Goal: Task Accomplishment & Management: Manage account settings

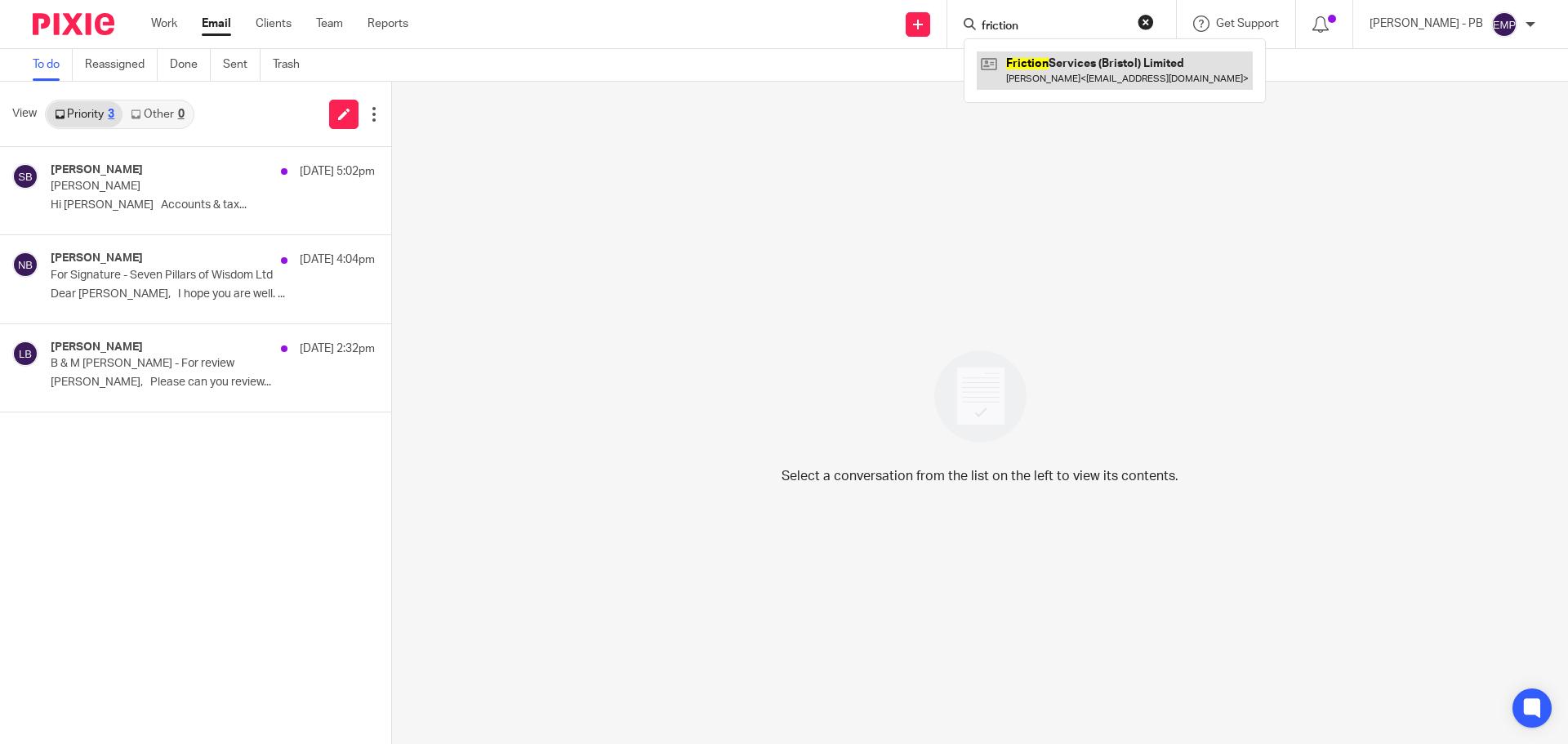
type input "friction"
click at [1175, 72] on link at bounding box center [1114, 70] width 276 height 37
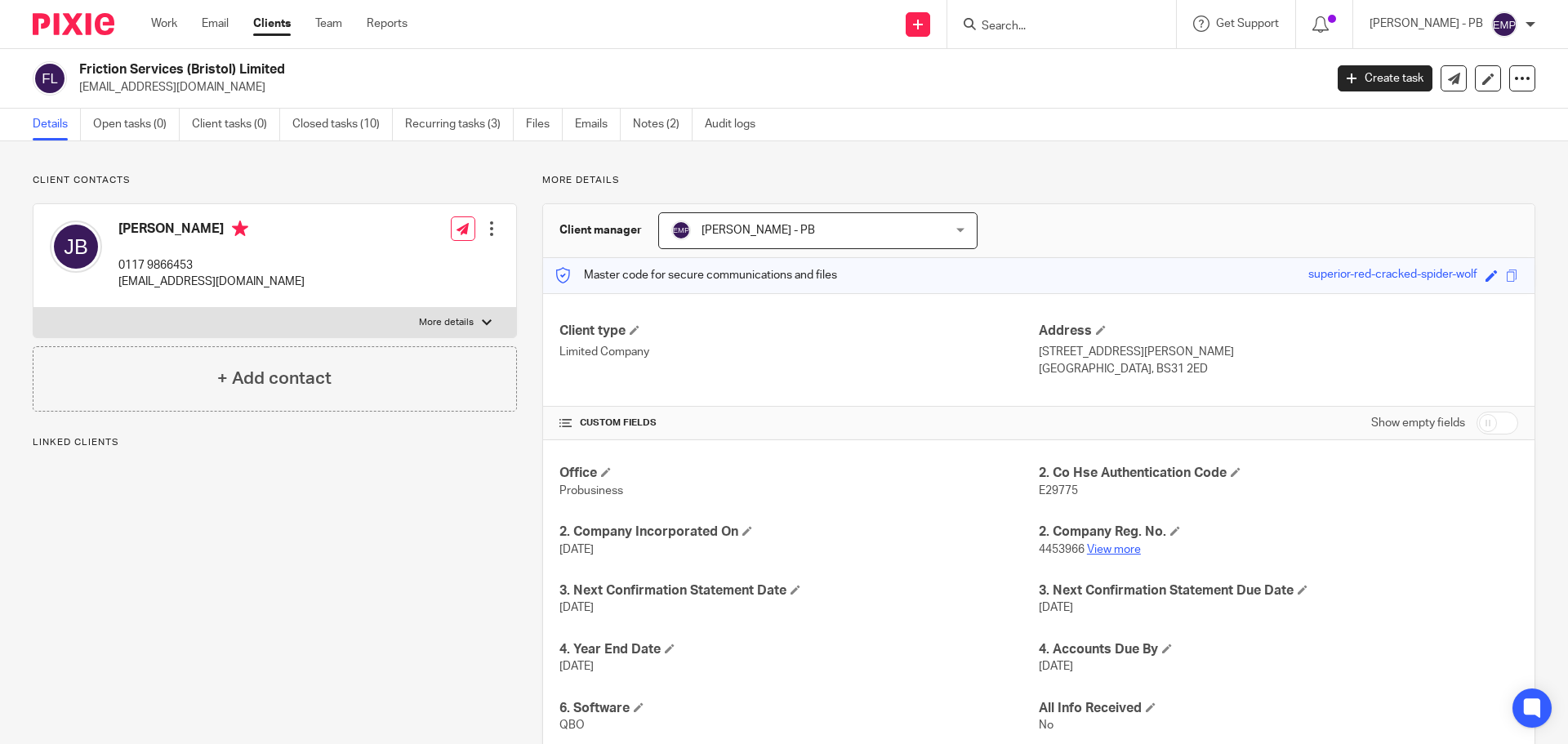
click at [1103, 554] on link "View more" at bounding box center [1113, 549] width 53 height 12
click at [220, 28] on link "Email" at bounding box center [216, 24] width 27 height 16
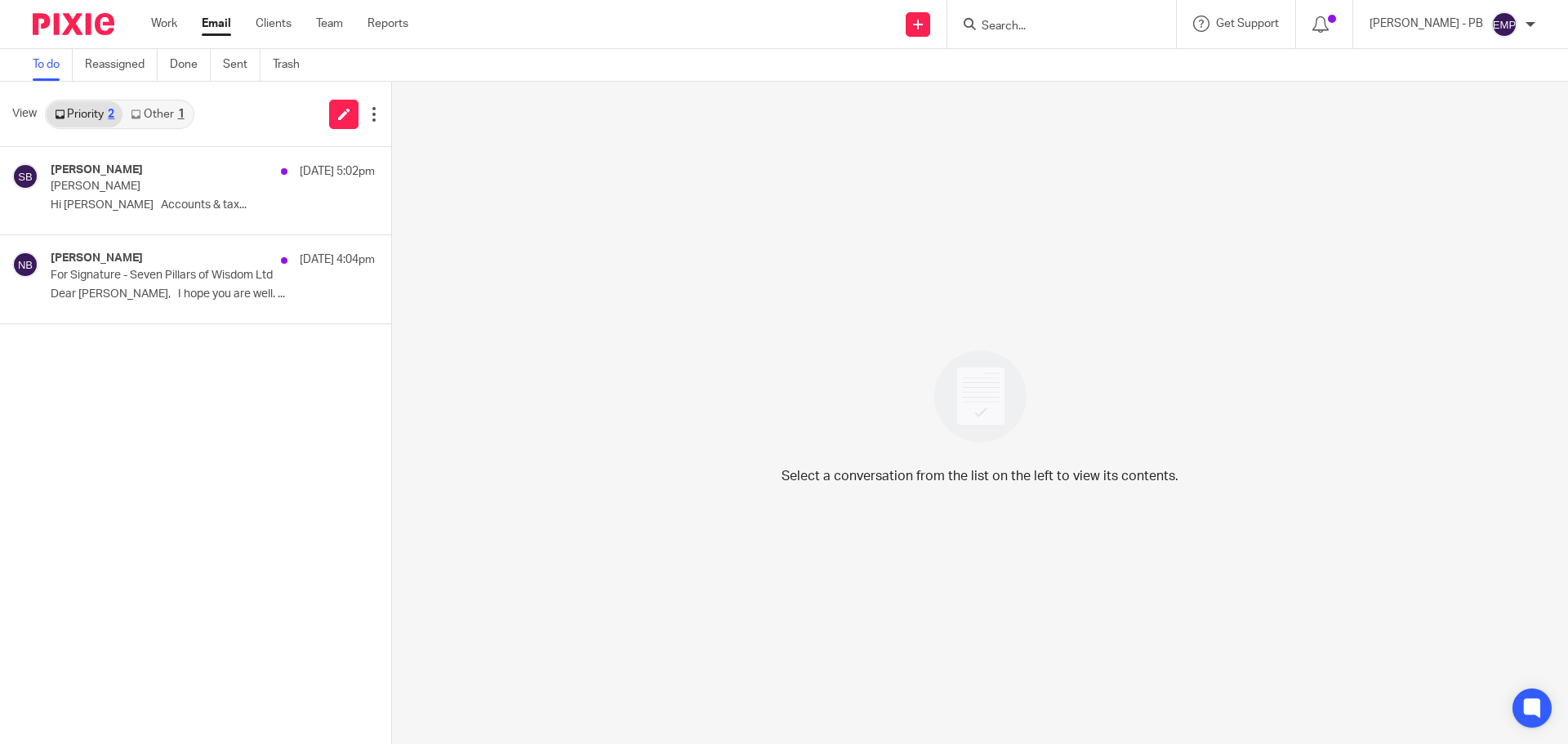
click at [153, 119] on link "Other 1" at bounding box center [157, 114] width 70 height 26
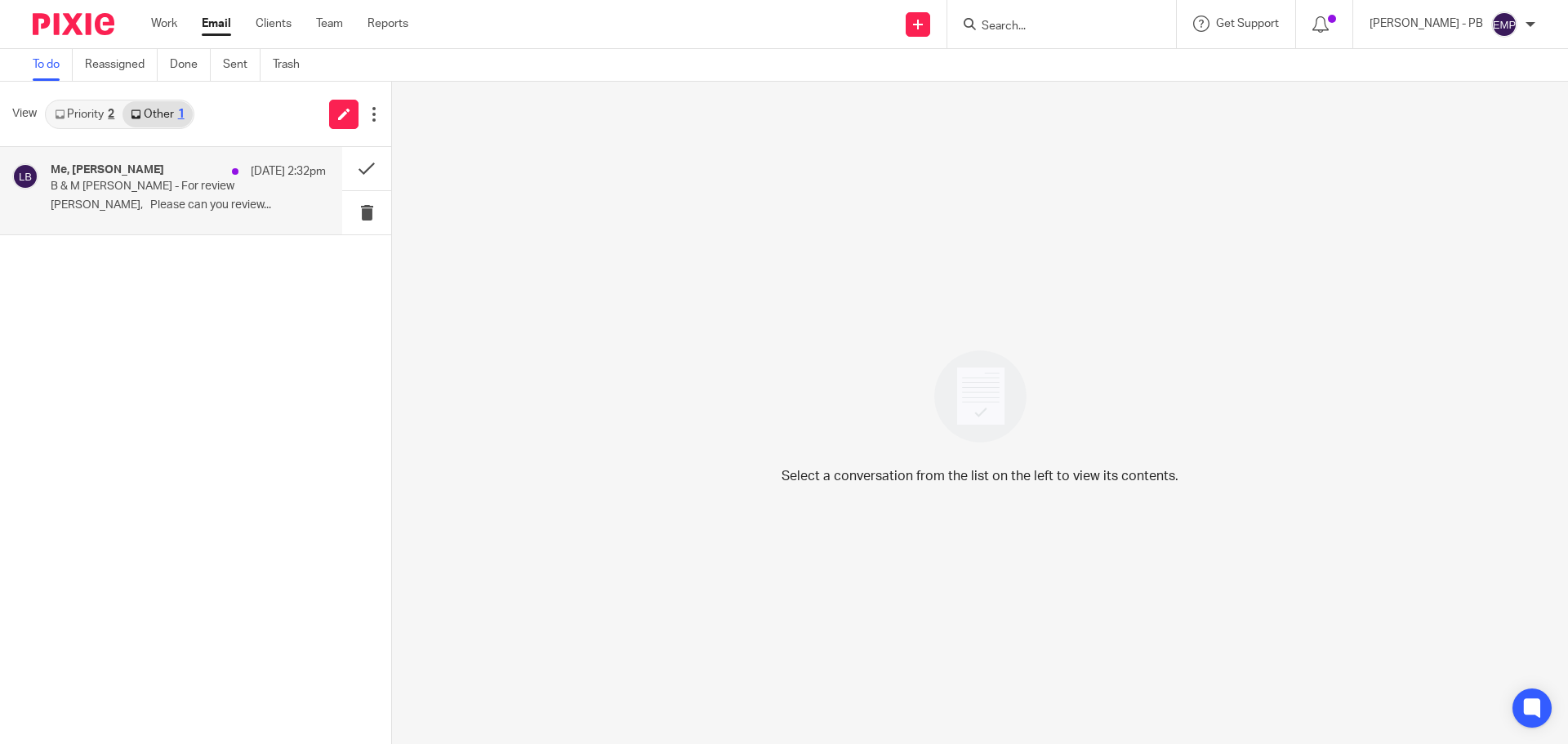
click at [165, 217] on div "Me, [PERSON_NAME] [DATE] 2:32pm B & M [PERSON_NAME] - For review Afternoon [PER…" at bounding box center [188, 190] width 275 height 54
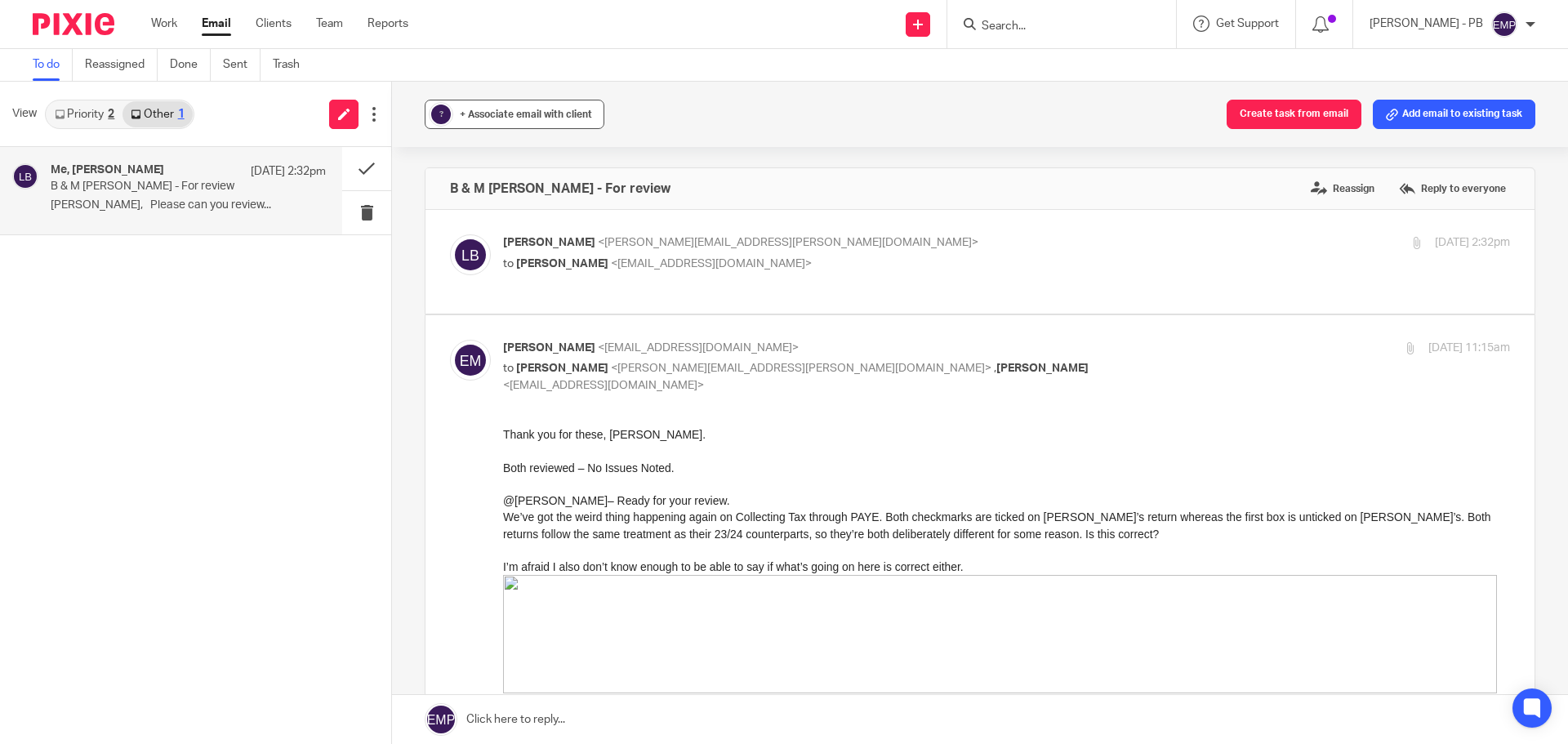
click at [493, 116] on span "+ Associate email with client" at bounding box center [525, 114] width 132 height 10
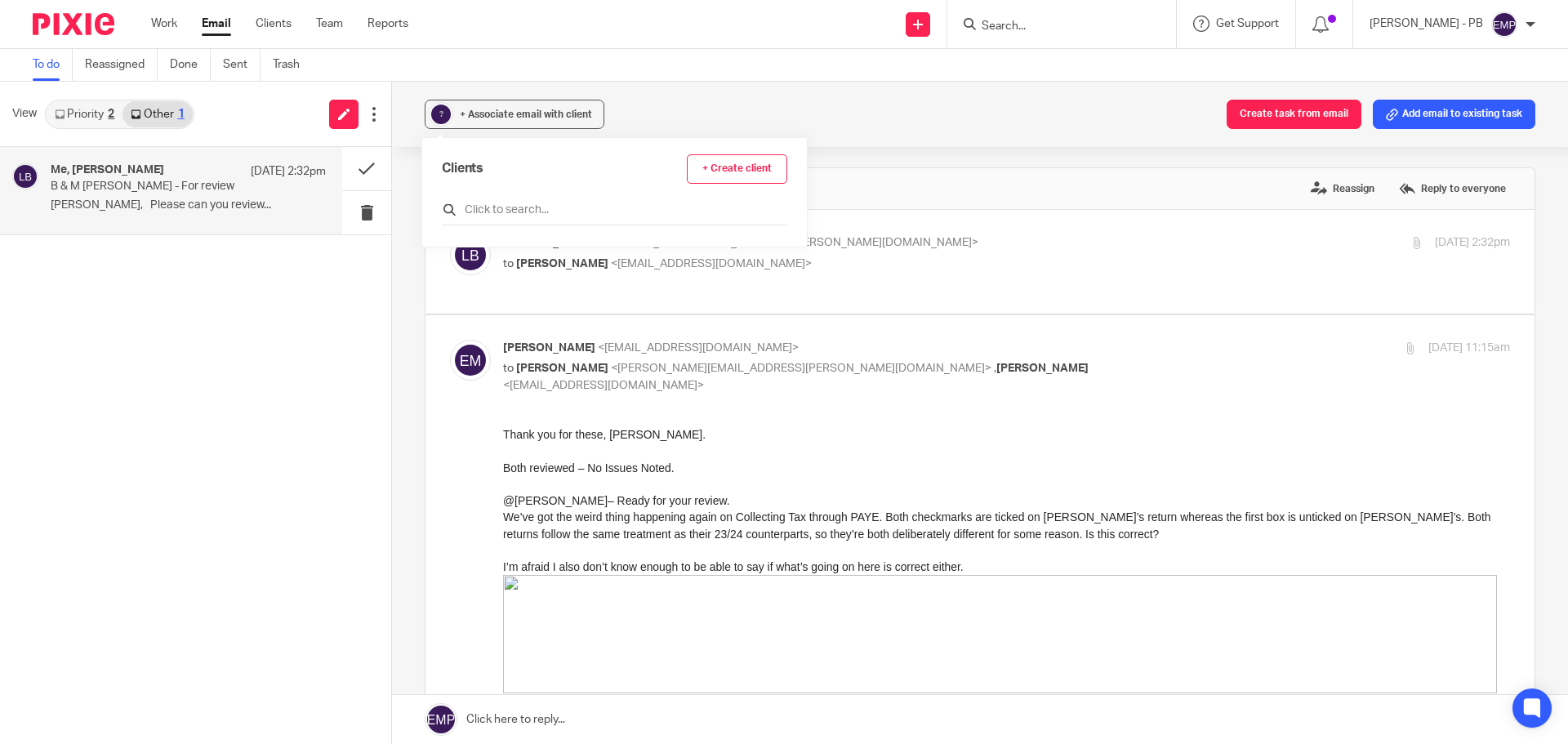
click at [505, 203] on input "text" at bounding box center [614, 210] width 345 height 16
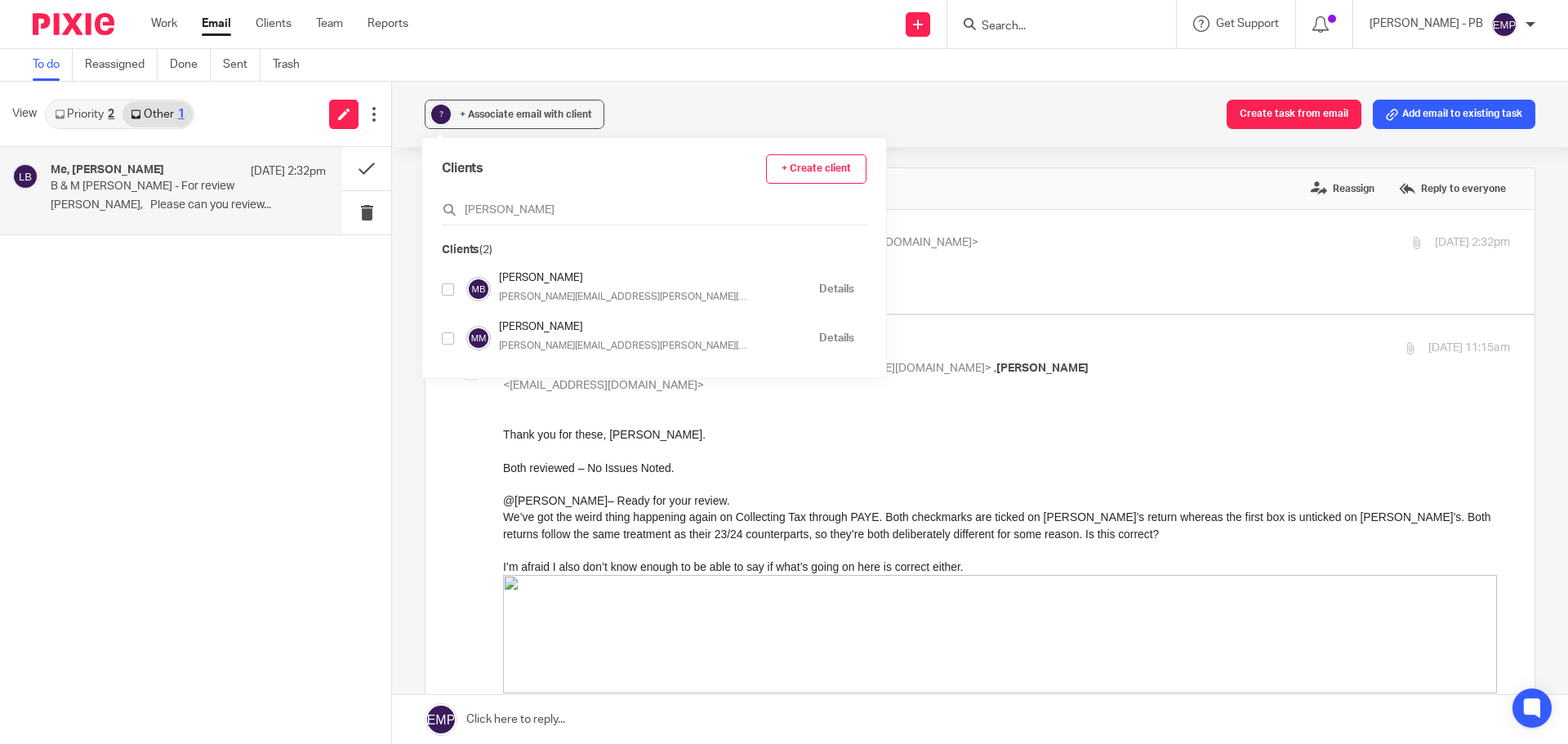
type input "[PERSON_NAME]"
click at [441, 291] on div "Clients + Create client [PERSON_NAME] Clients (2) [PERSON_NAME] [PERSON_NAME][E…" at bounding box center [654, 257] width 464 height 240
click at [451, 295] on div at bounding box center [448, 289] width 13 height 19
click at [447, 295] on input "checkbox" at bounding box center [448, 290] width 13 height 13
checkbox input "true"
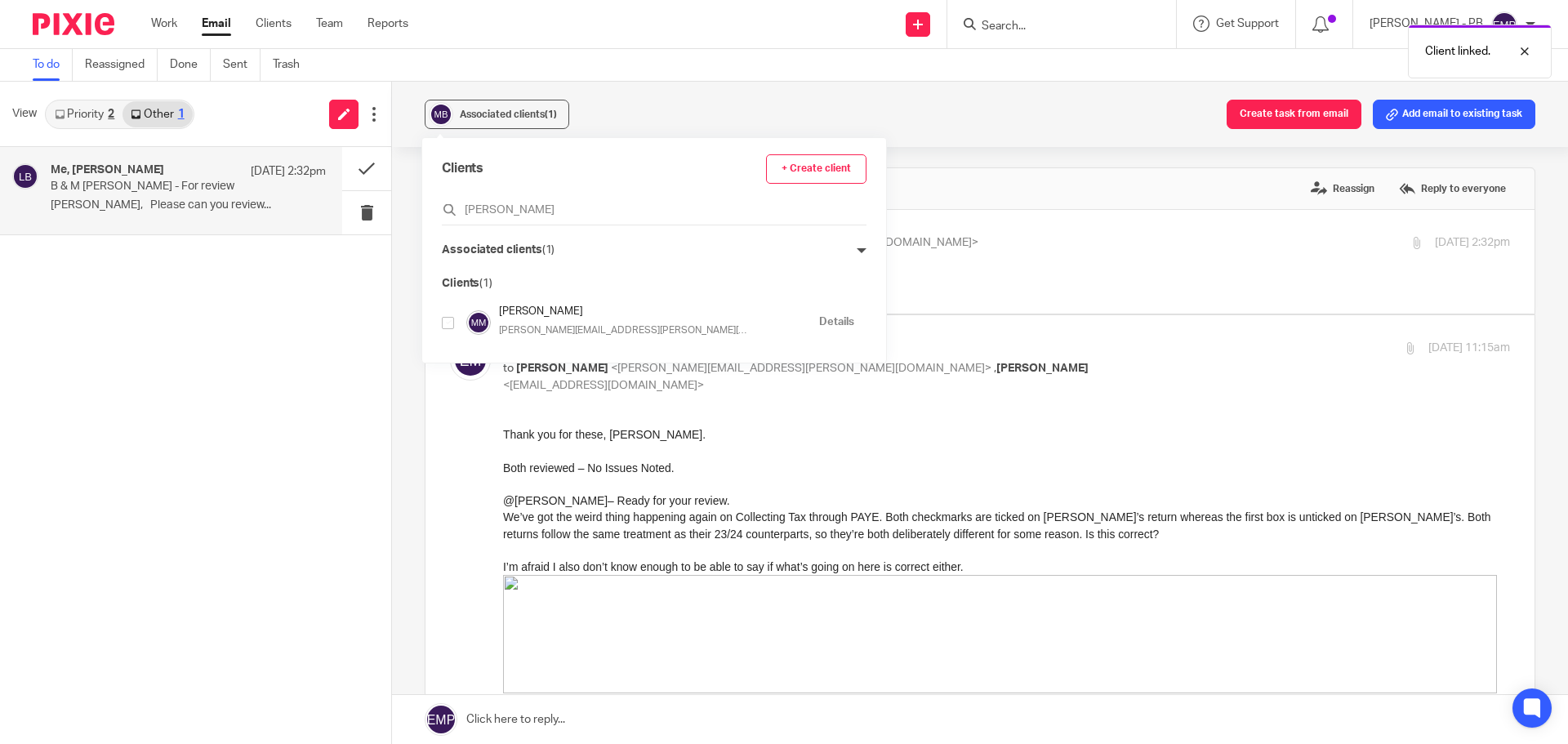
click at [448, 327] on input "checkbox" at bounding box center [448, 324] width 13 height 13
checkbox input "true"
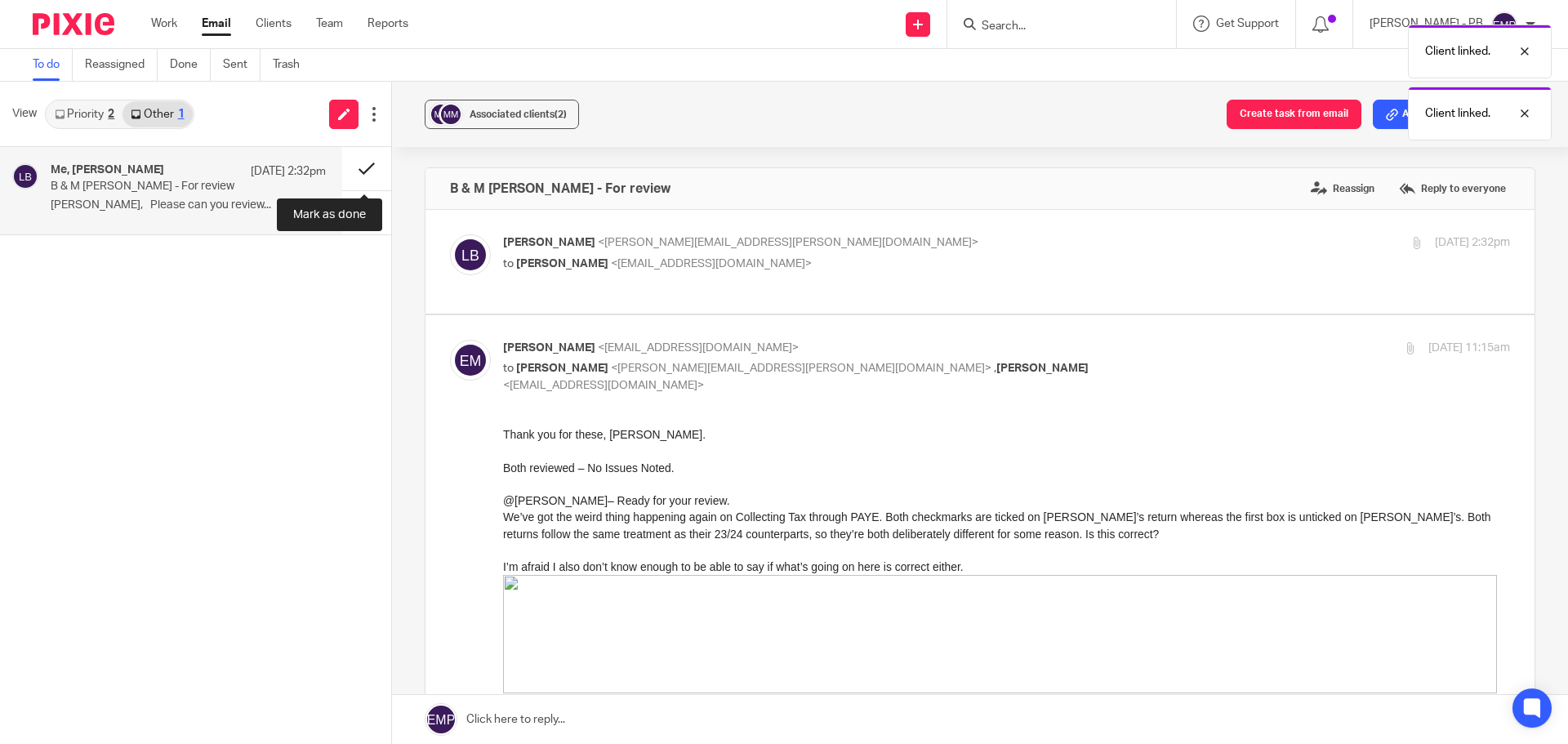
click at [374, 178] on button at bounding box center [367, 169] width 49 height 43
